Goal: Task Accomplishment & Management: Manage account settings

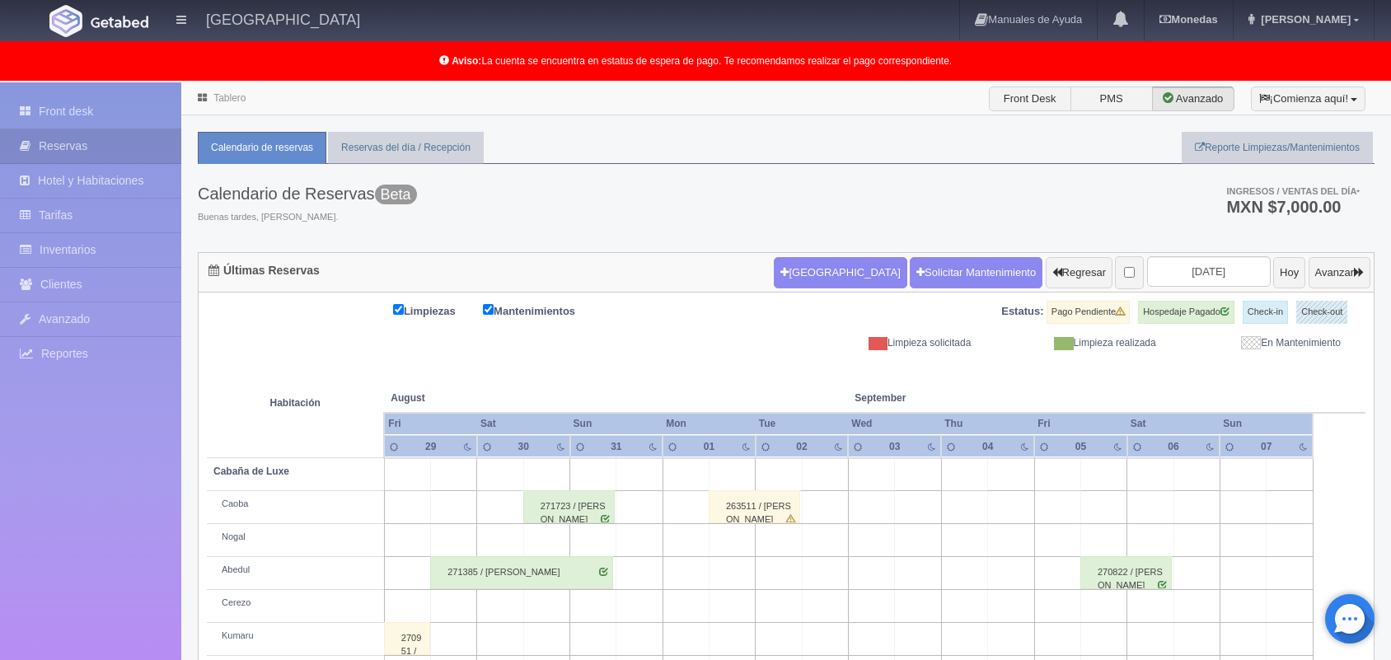
scroll to position [229, 0]
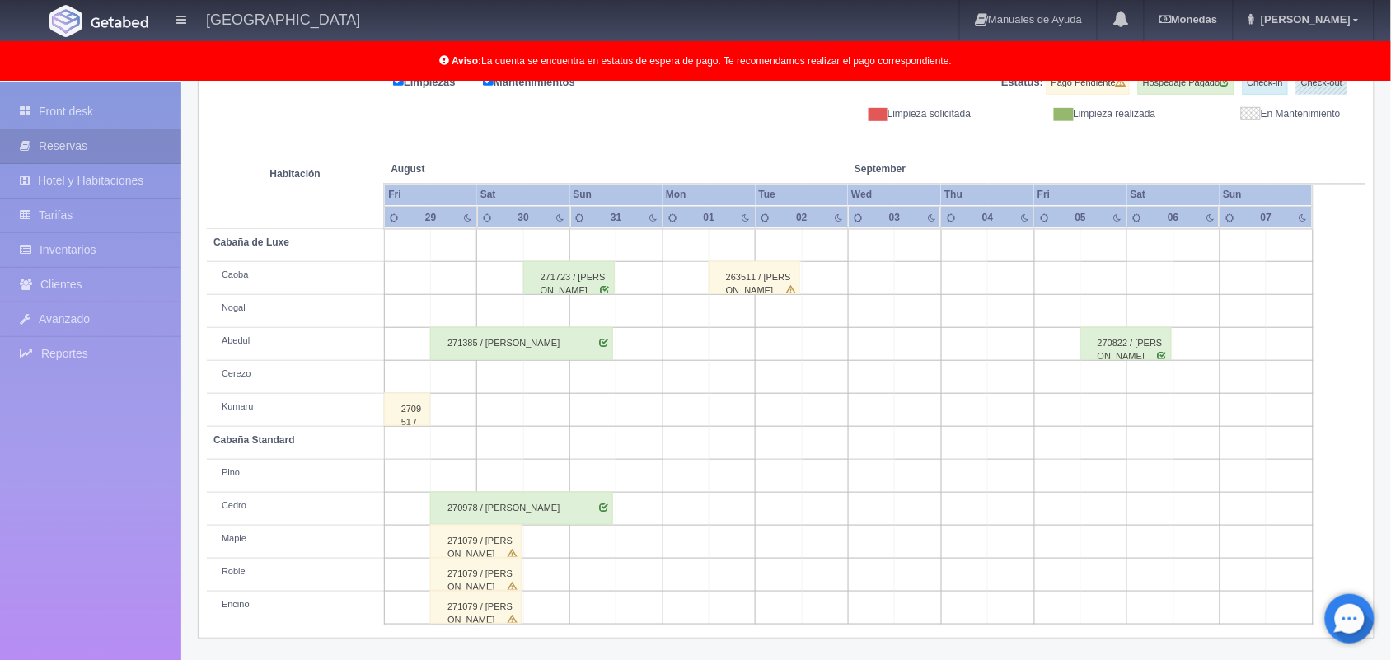
click at [508, 536] on div "271079 / [PERSON_NAME]" at bounding box center [475, 541] width 91 height 33
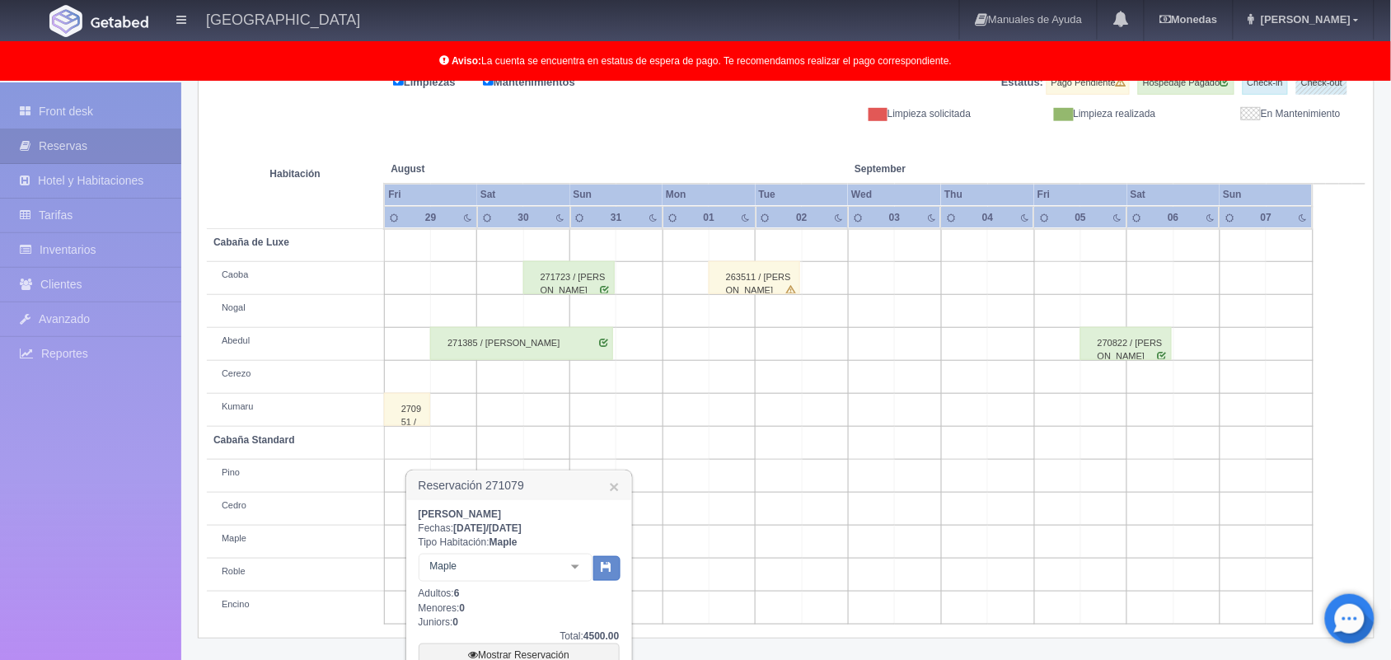
scroll to position [375, 0]
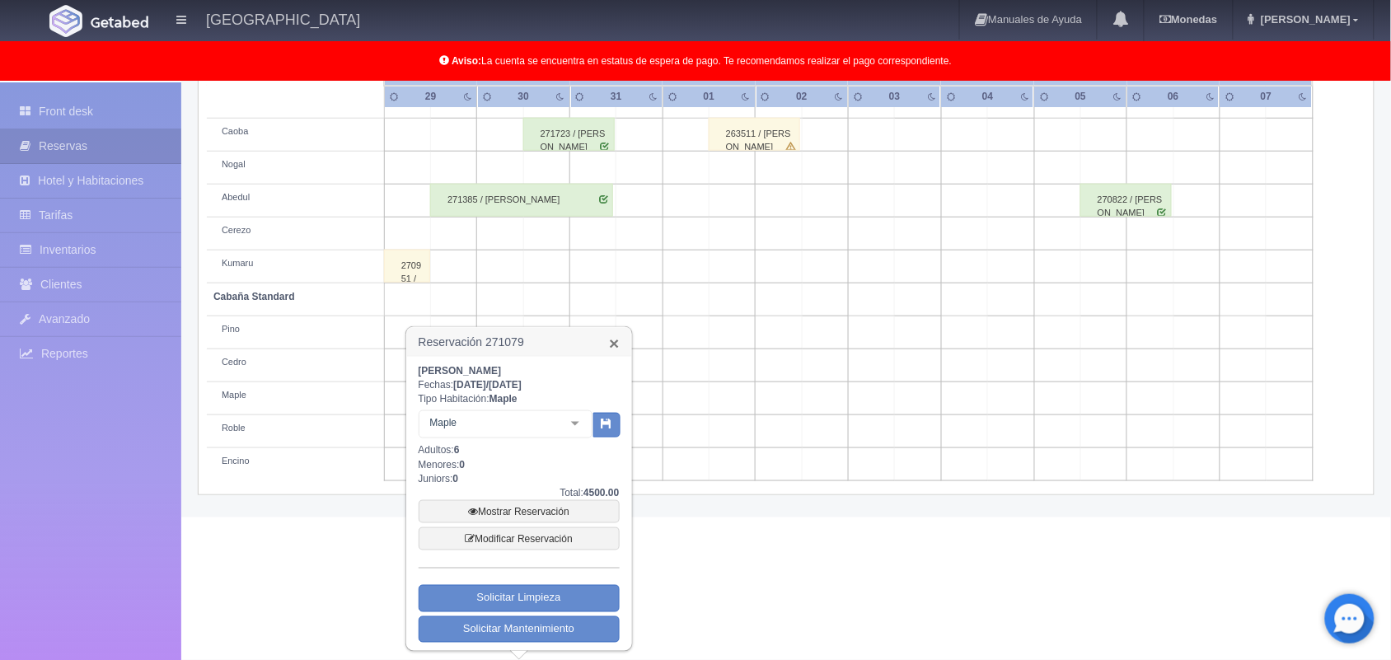
click at [611, 342] on link "×" at bounding box center [614, 343] width 10 height 17
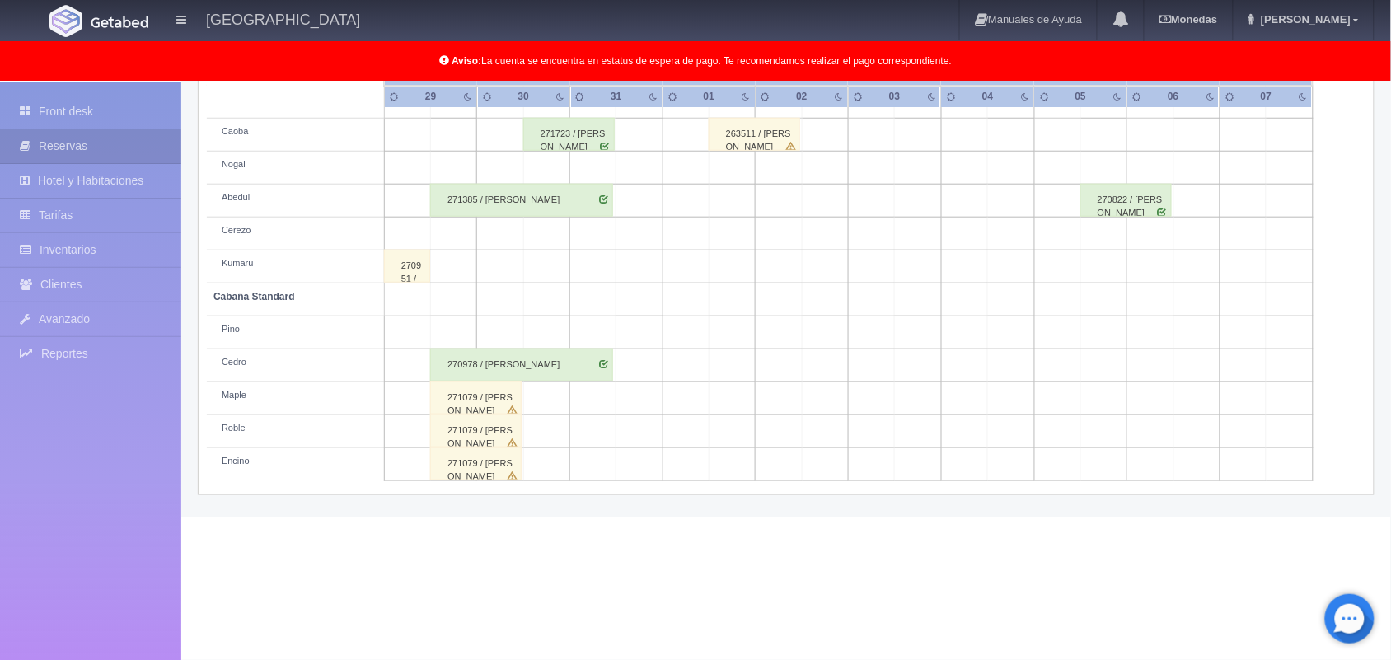
scroll to position [0, 0]
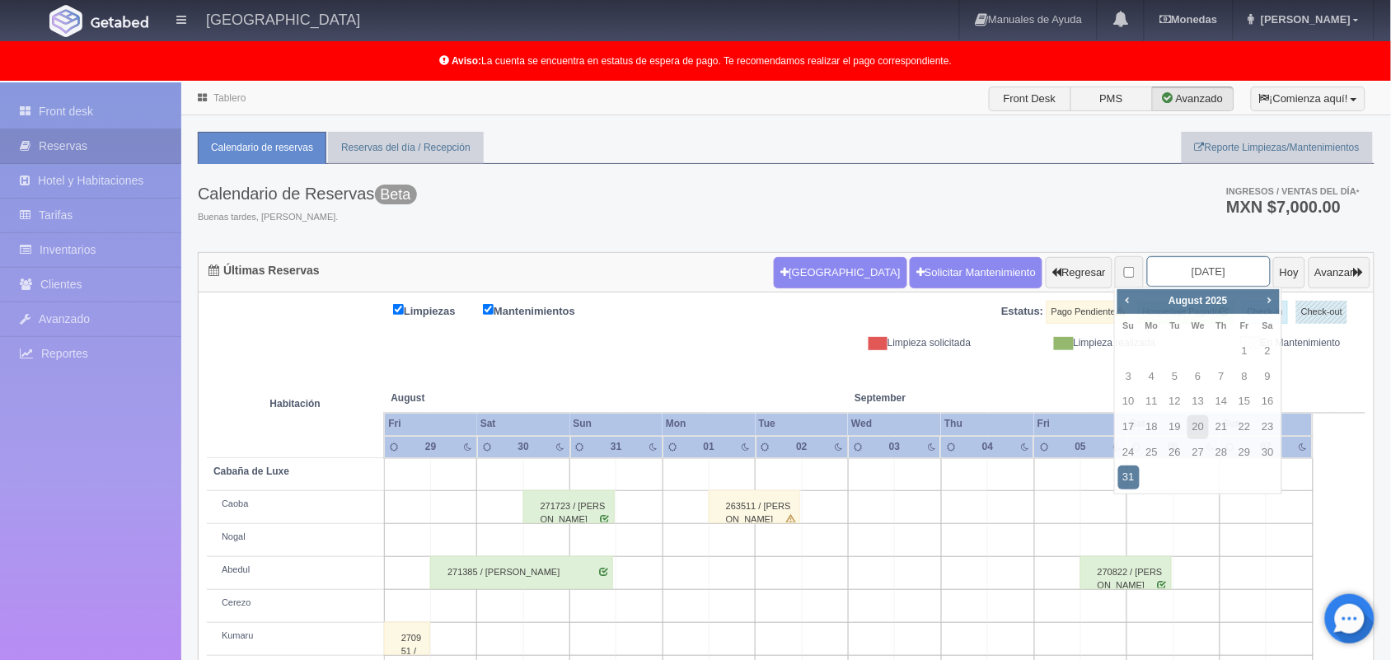
click at [1160, 274] on input "[DATE]" at bounding box center [1209, 271] width 124 height 30
click at [1196, 429] on link "20" at bounding box center [1198, 427] width 21 height 24
type input "[DATE]"
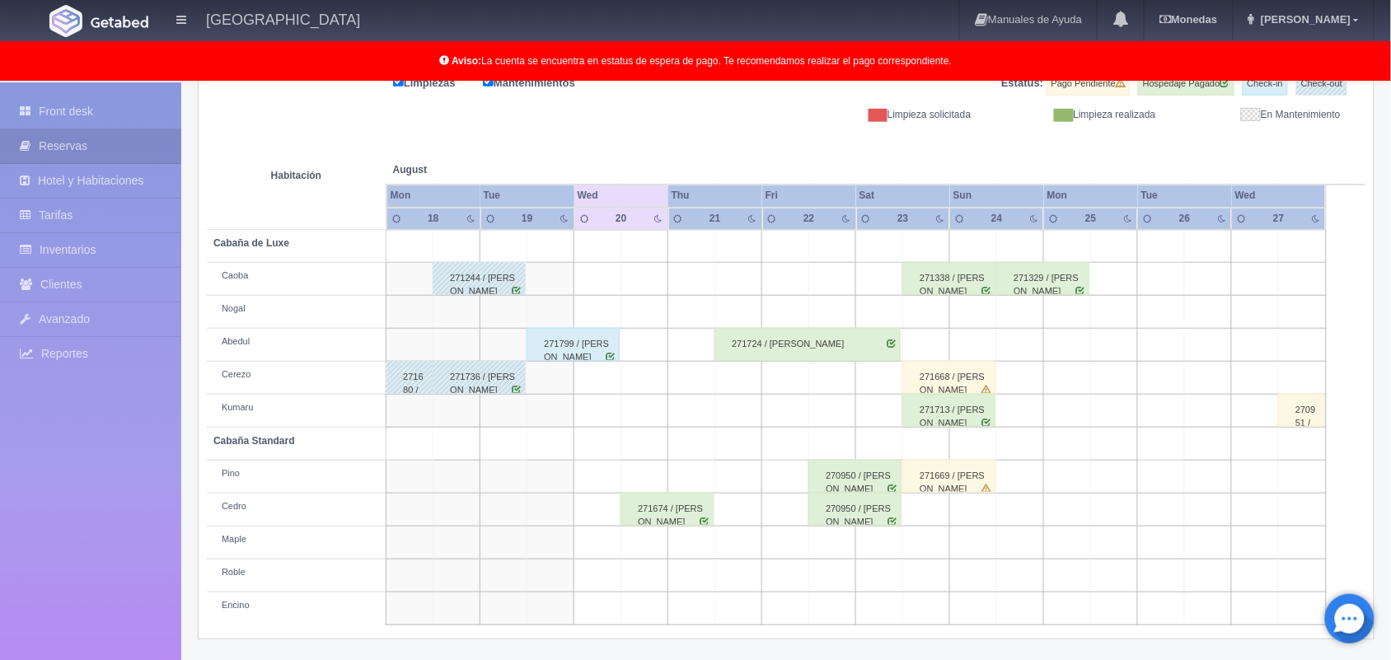
scroll to position [228, 0]
click at [689, 519] on div "271674 / ALDO HUGO VARGAS RODRIGUEZ" at bounding box center [667, 509] width 93 height 33
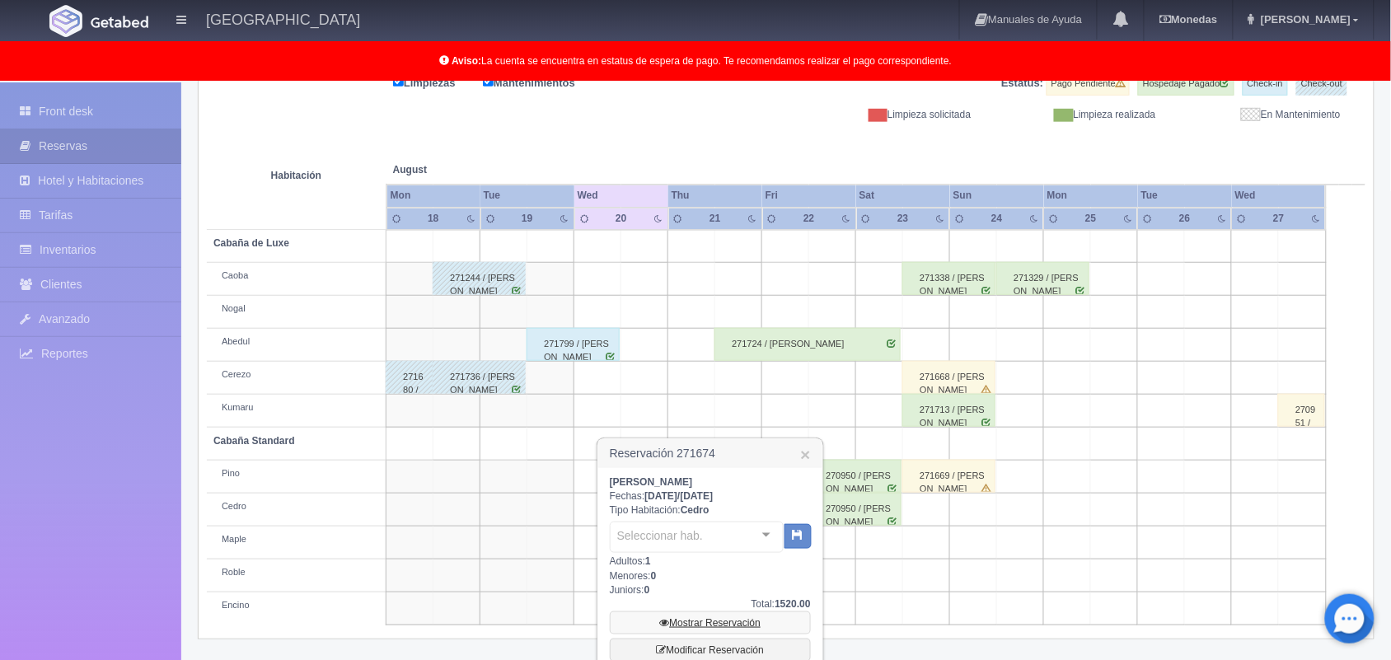
scroll to position [373, 0]
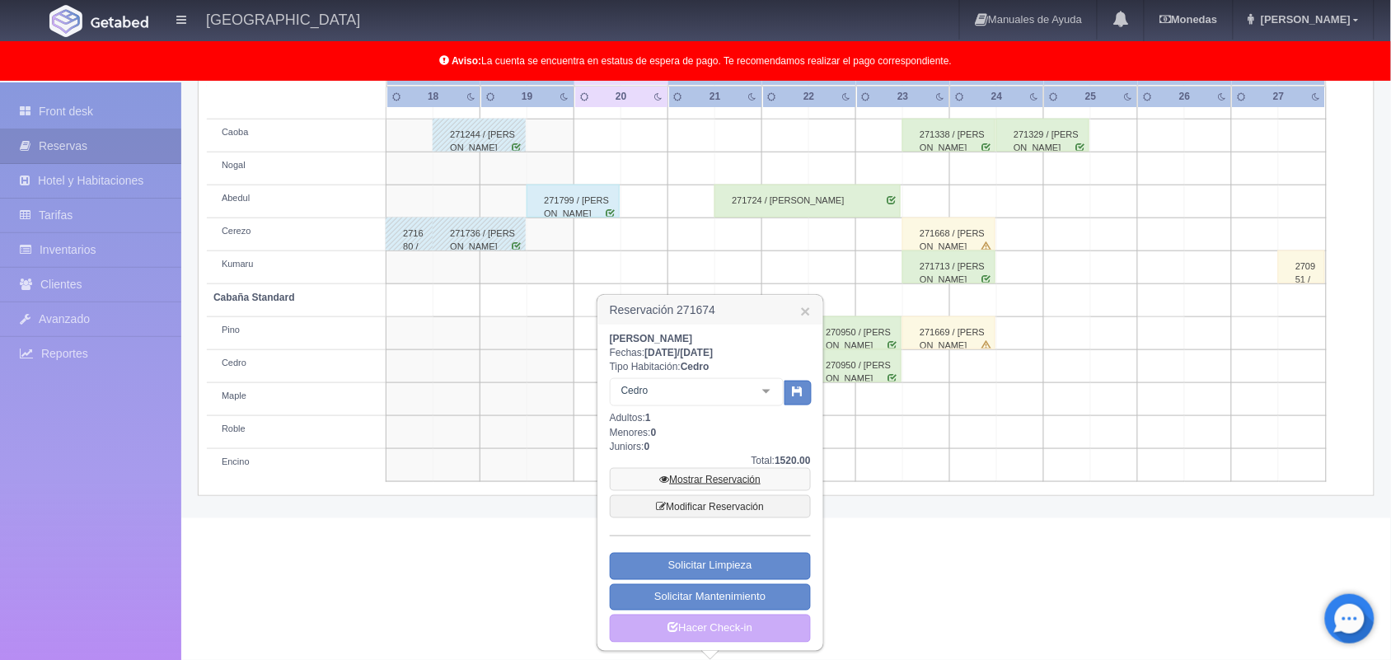
click at [724, 476] on link "Mostrar Reservación" at bounding box center [710, 479] width 201 height 23
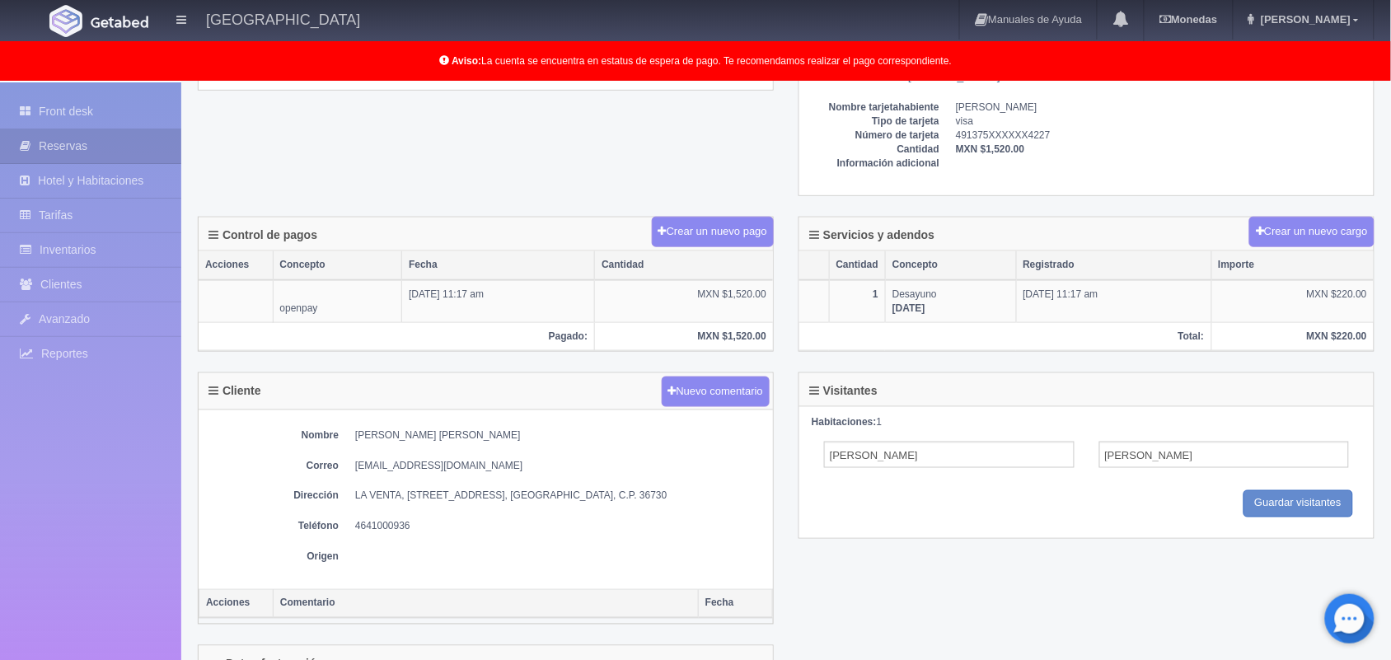
scroll to position [382, 0]
